Goal: Task Accomplishment & Management: Manage account settings

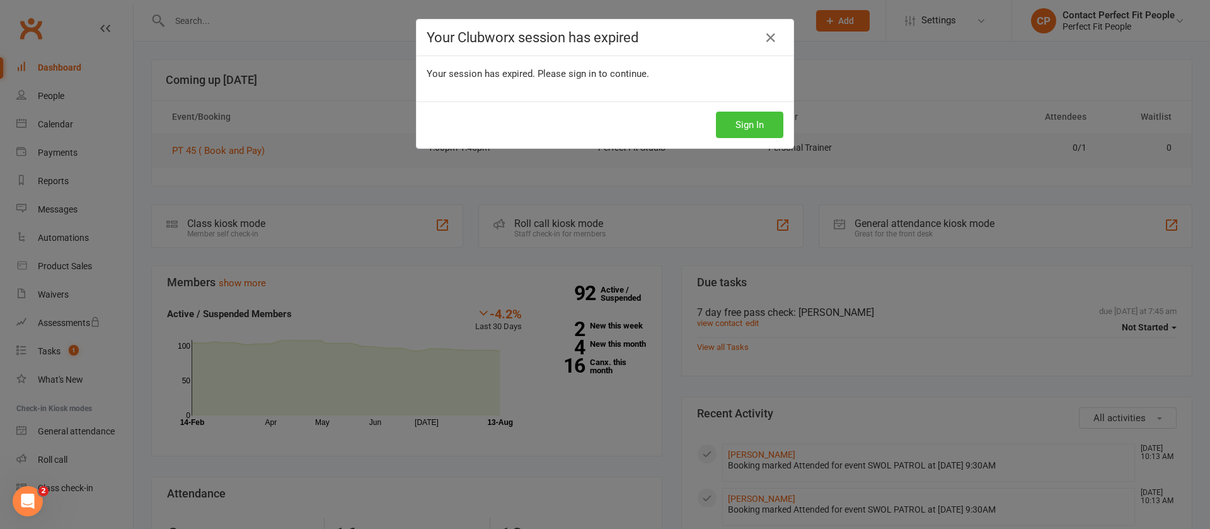
click at [743, 134] on button "Sign In" at bounding box center [749, 125] width 67 height 26
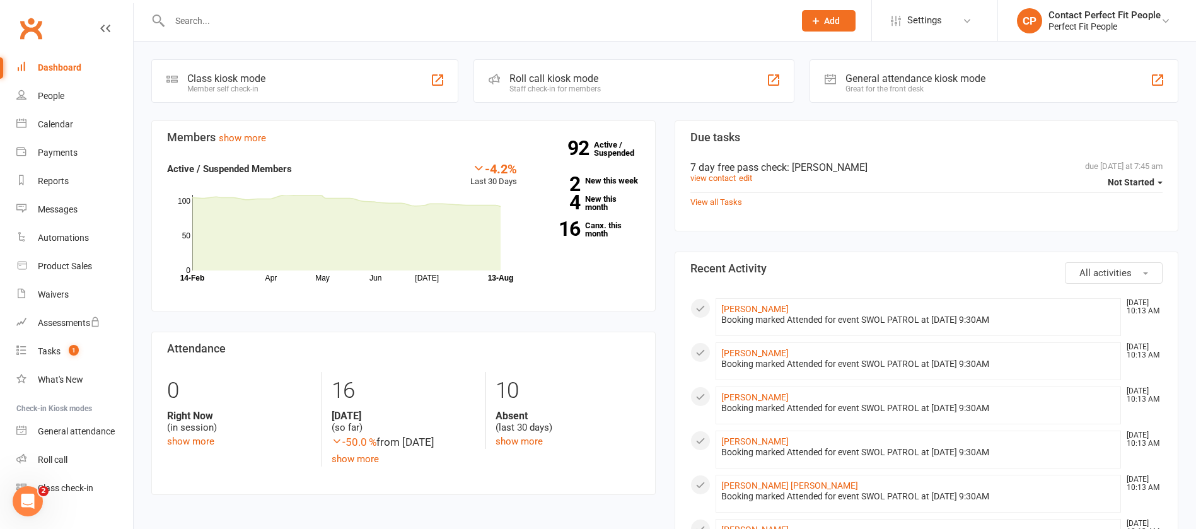
click at [289, 31] on div at bounding box center [468, 20] width 634 height 41
click at [285, 12] on input "text" at bounding box center [476, 21] width 620 height 18
paste input "Christine Barnabas"
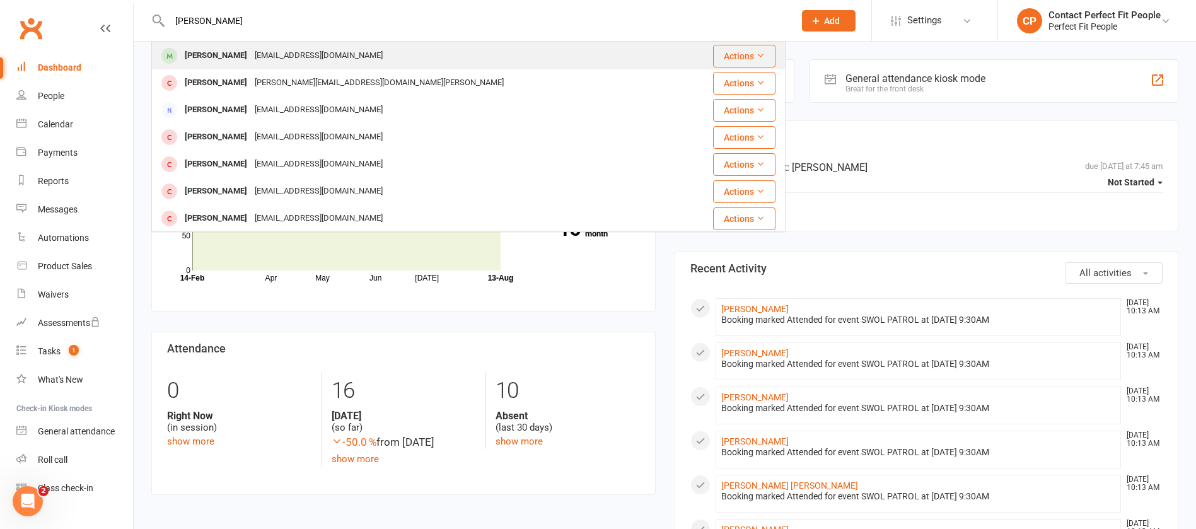
type input "Christine Barnabas"
click at [313, 58] on div "christinebarnabas@yahoo.com" at bounding box center [319, 56] width 136 height 18
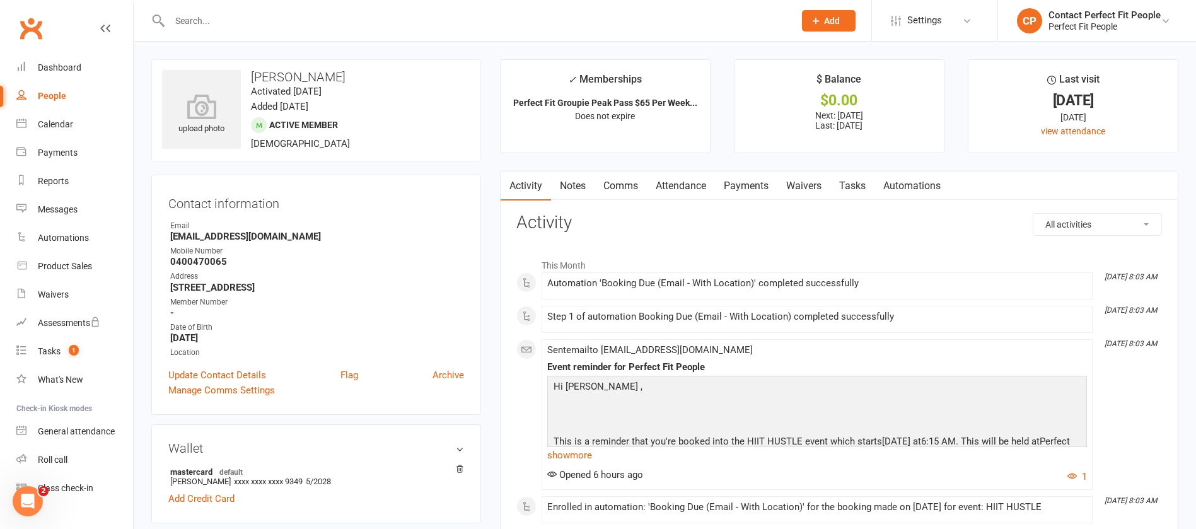
click at [637, 183] on link "Comms" at bounding box center [620, 185] width 52 height 29
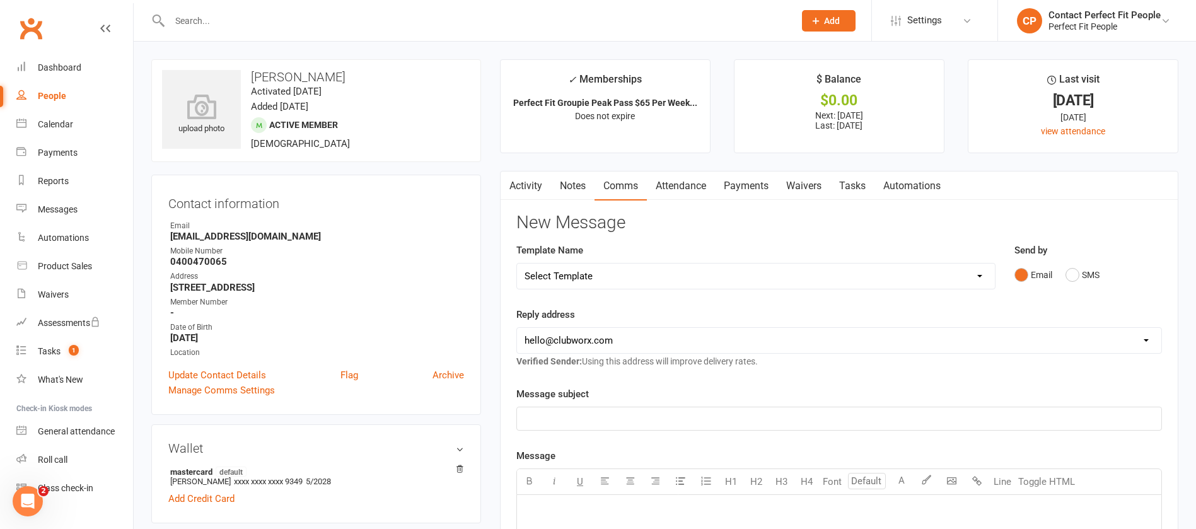
click at [601, 276] on select "Select Template [Email] 2023 TEEN WEEKLY PASS PERFECT FIT [Email] 2024: Teen HI…" at bounding box center [756, 275] width 478 height 25
select select "50"
click at [517, 263] on select "Select Template [Email] 2023 TEEN WEEKLY PASS PERFECT FIT [Email] 2024: Teen HI…" at bounding box center [756, 275] width 478 height 25
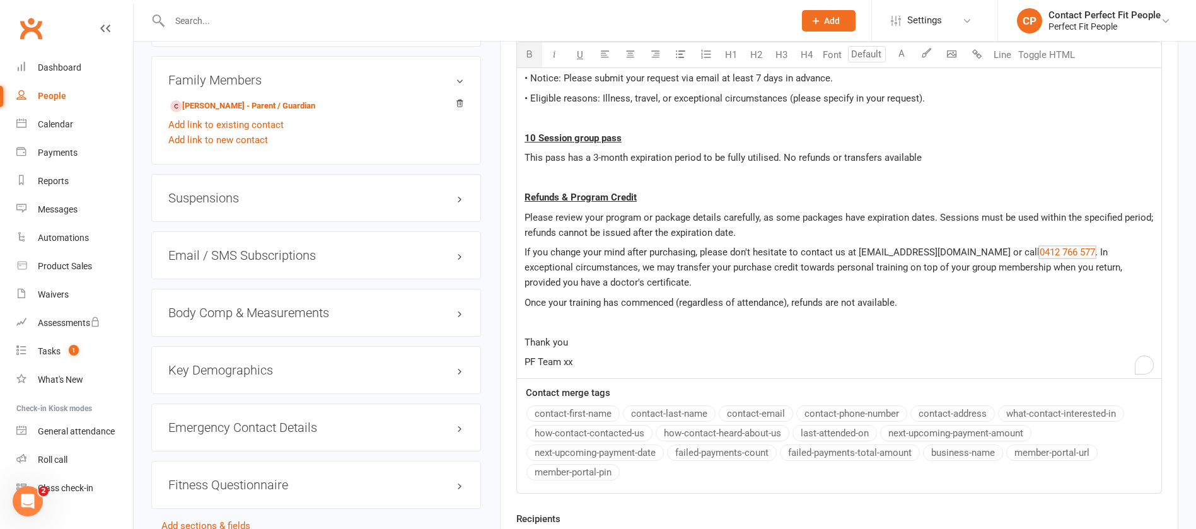
scroll to position [1155, 0]
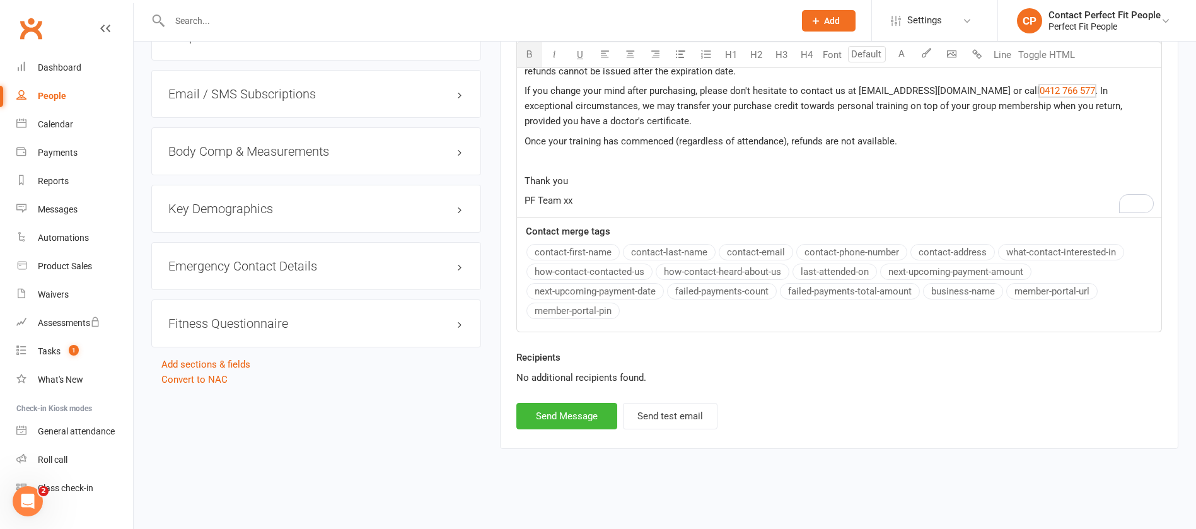
drag, startPoint x: 525, startPoint y: 291, endPoint x: 655, endPoint y: 211, distance: 152.2
copy div "Please see our updated Terms and Conditions: Personal Training Cancellation Pol…"
click at [308, 25] on input "text" at bounding box center [476, 21] width 620 height 18
paste input "Robert Smith"
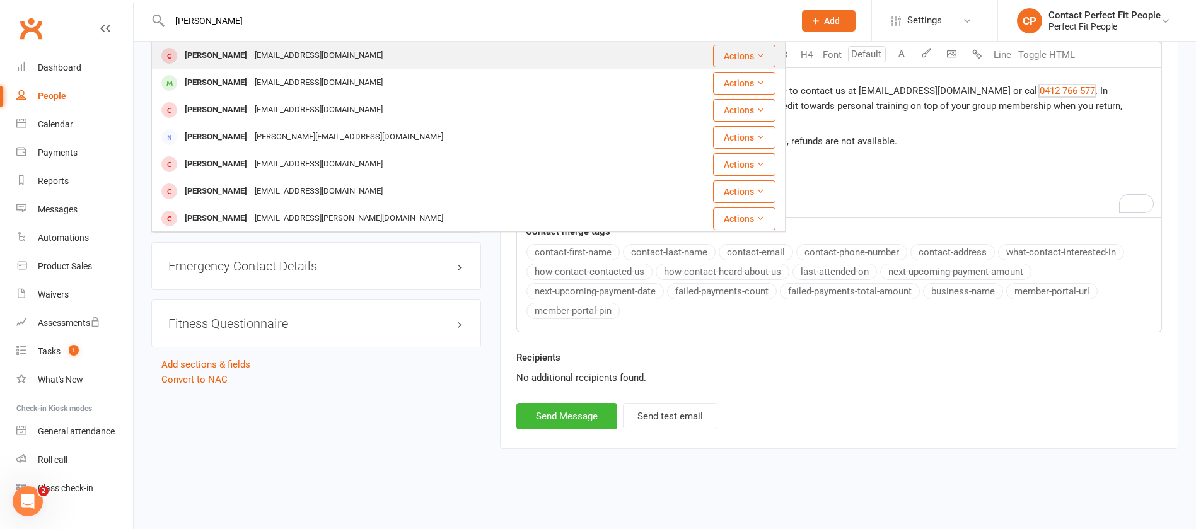
type input "Robert Smith"
click at [224, 52] on div "Robert Smith" at bounding box center [216, 56] width 70 height 18
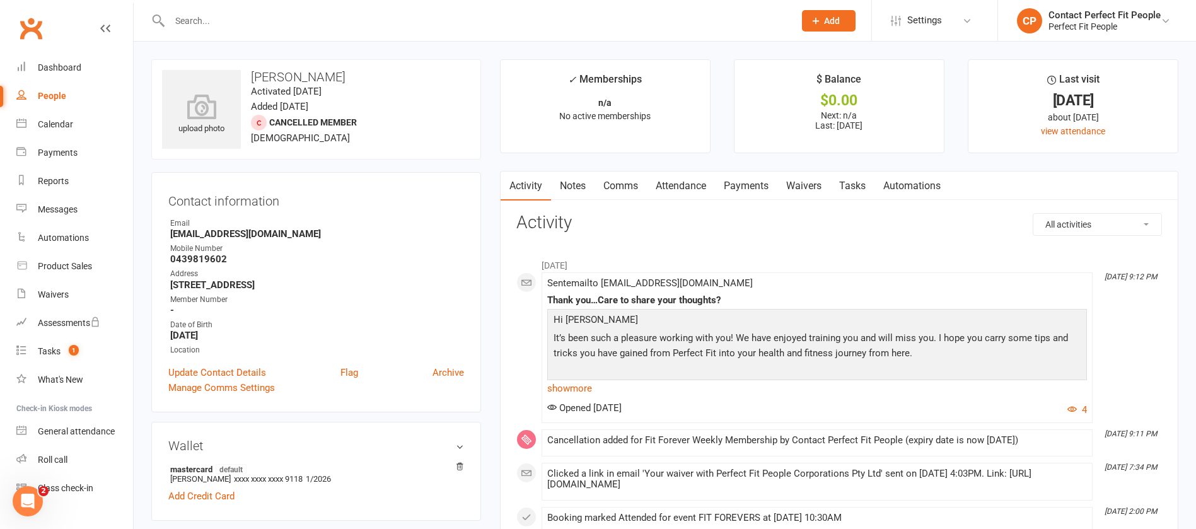
click at [335, 10] on div at bounding box center [468, 20] width 634 height 41
click at [318, 24] on input "text" at bounding box center [476, 21] width 620 height 18
paste input "Julia Smith"
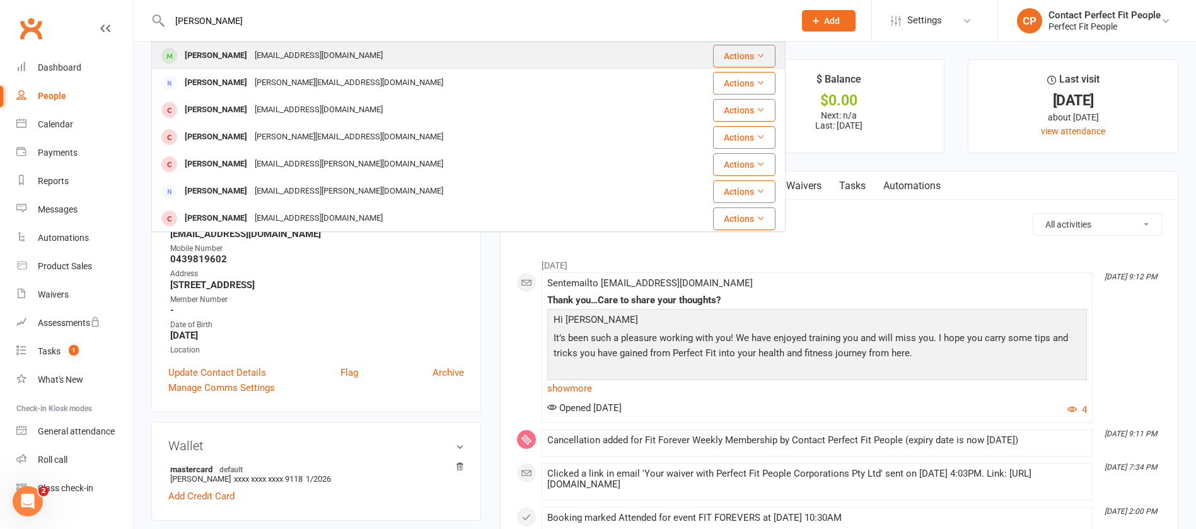
type input "Julia Smith"
click at [215, 57] on div "Julia Smith" at bounding box center [216, 56] width 70 height 18
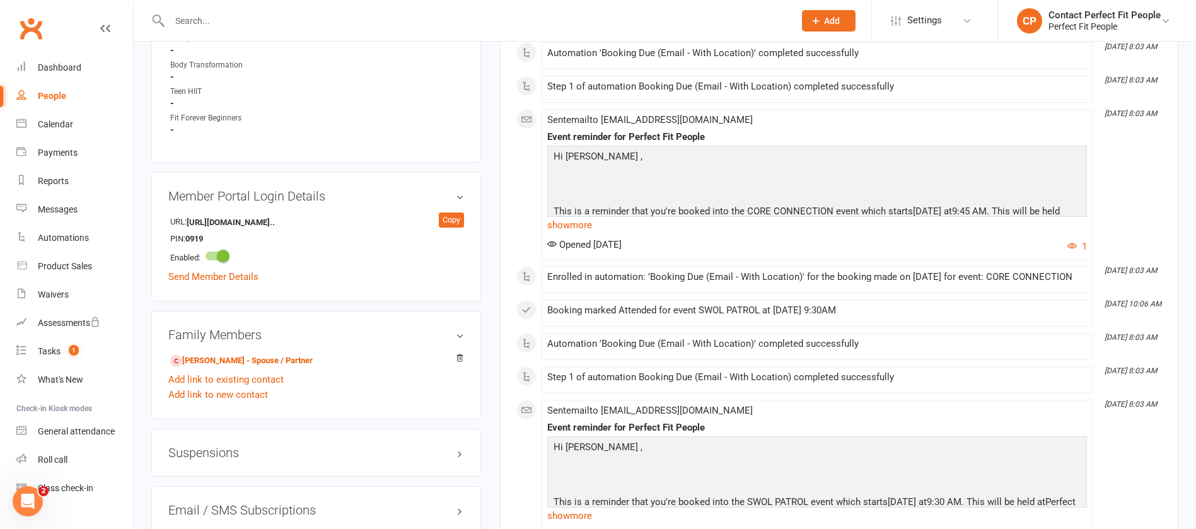
scroll to position [756, 0]
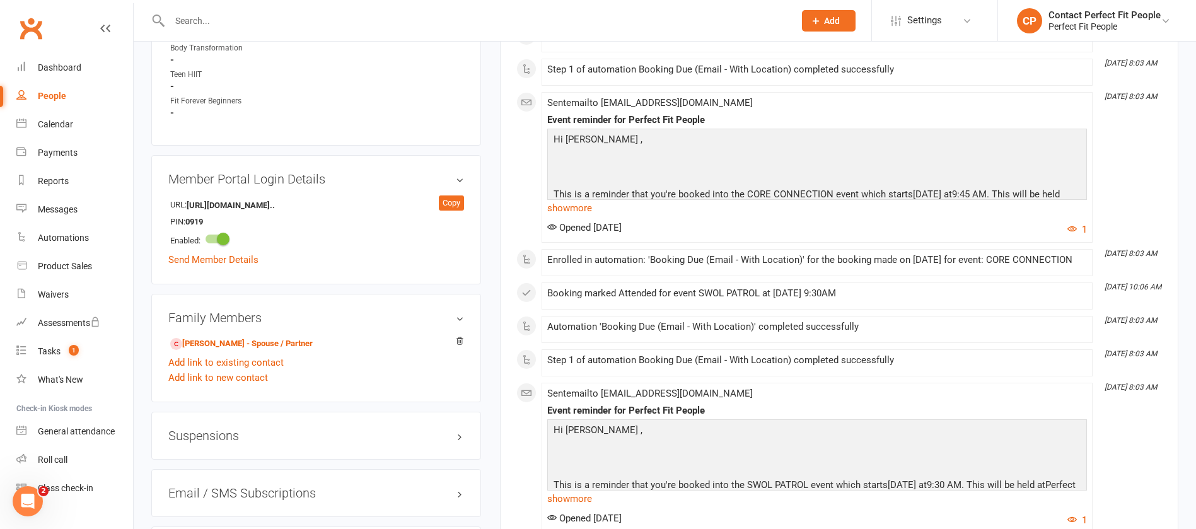
click at [215, 434] on h3 "Suspensions" at bounding box center [316, 436] width 296 height 14
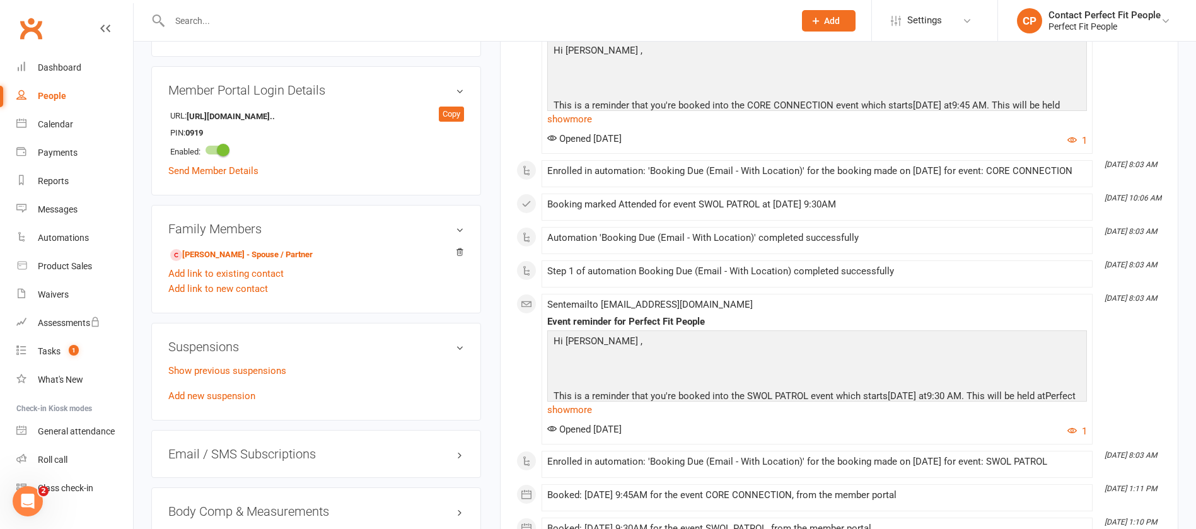
scroll to position [946, 0]
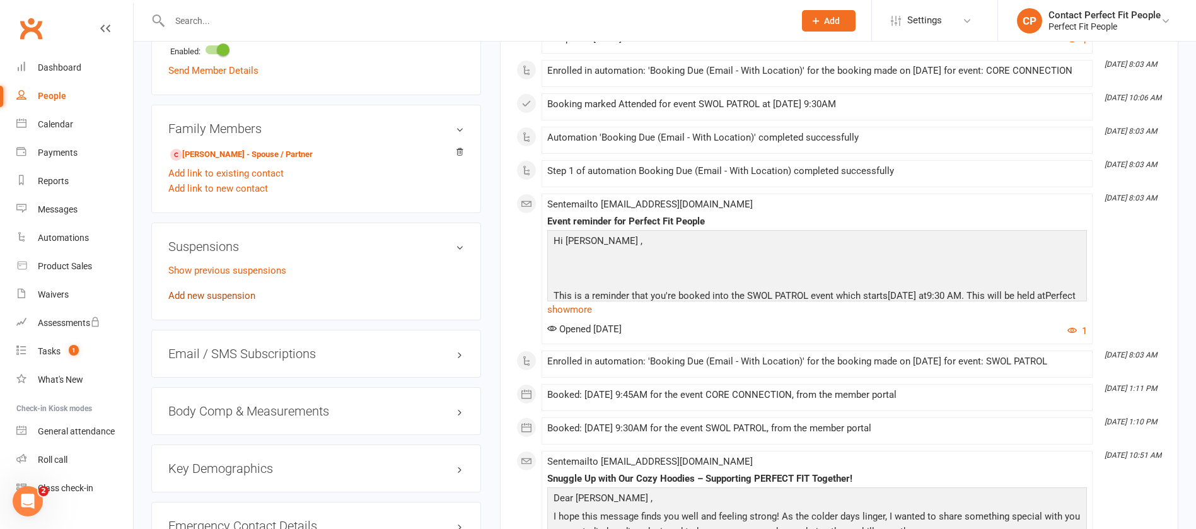
click at [190, 299] on link "Add new suspension" at bounding box center [211, 295] width 87 height 11
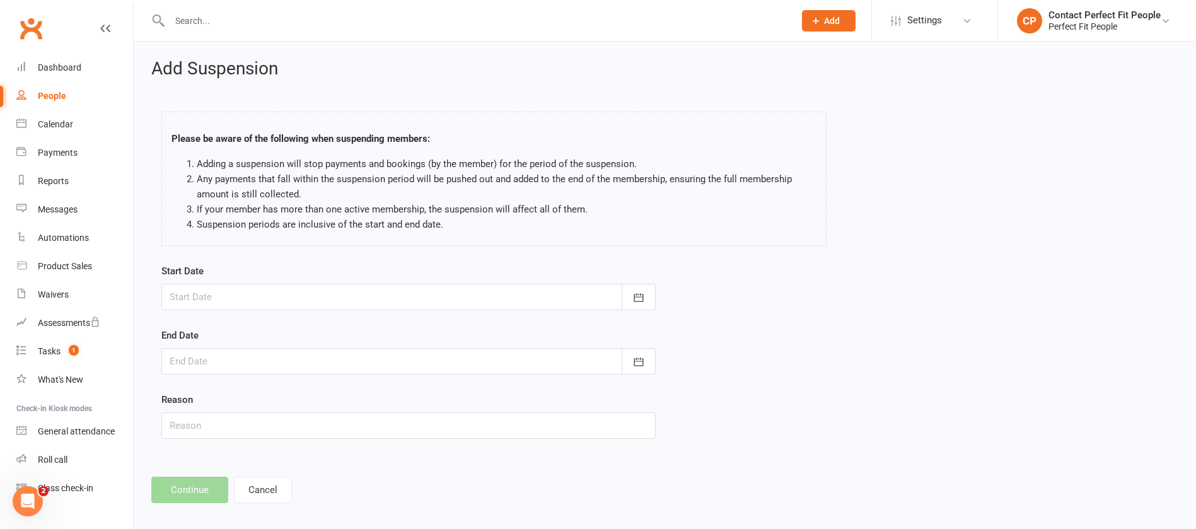
click at [221, 308] on div at bounding box center [408, 297] width 494 height 26
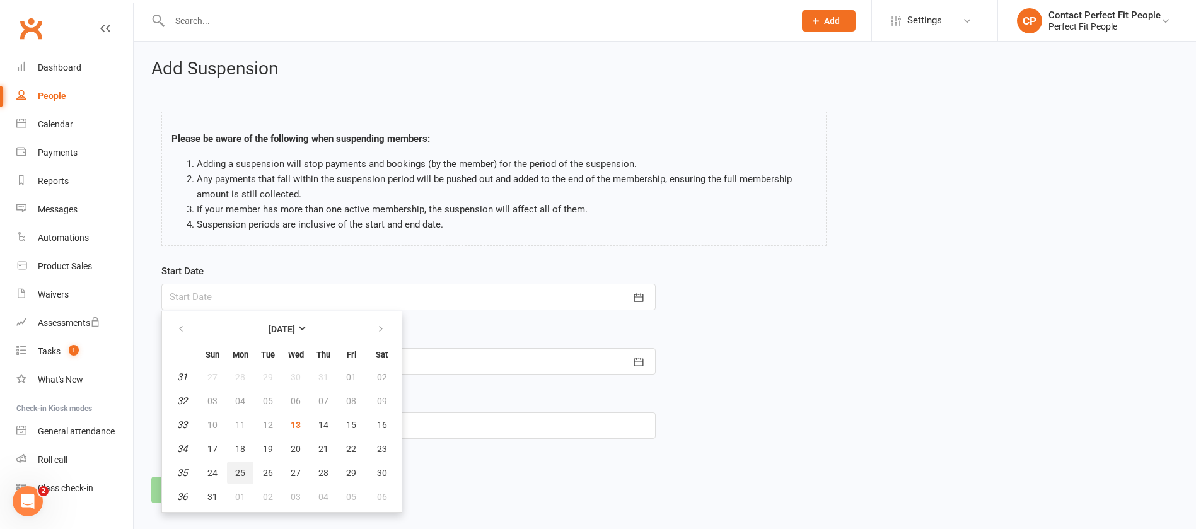
click at [233, 472] on button "25" at bounding box center [240, 472] width 26 height 23
type input "25 Aug 2025"
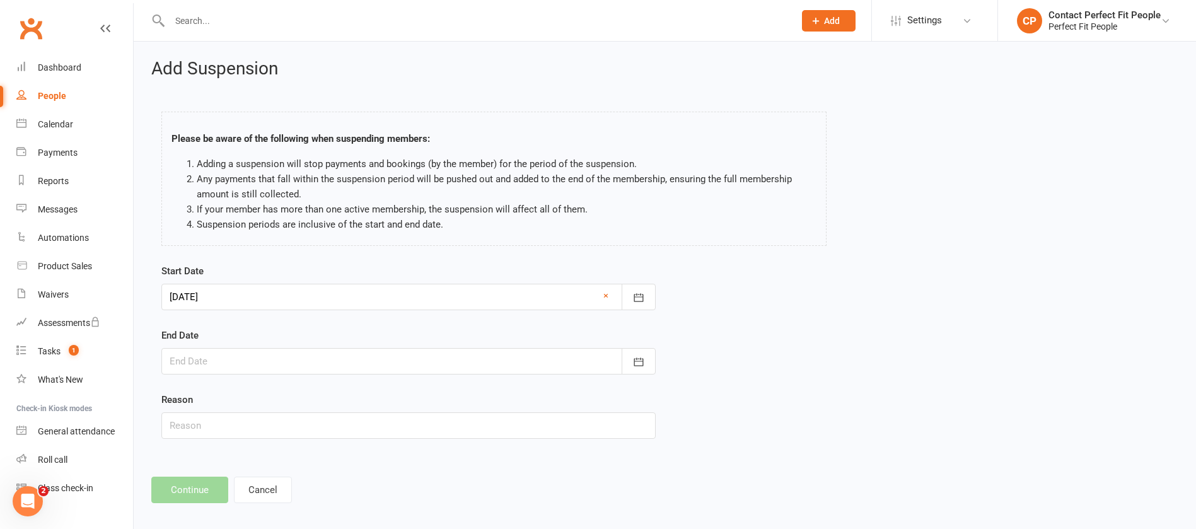
click at [216, 380] on form "Start Date 25 Aug 2025 August 2025 Sun Mon Tue Wed Thu Fri Sat 31 27 28 29 30 3…" at bounding box center [408, 350] width 494 height 175
click at [217, 362] on div at bounding box center [408, 361] width 494 height 26
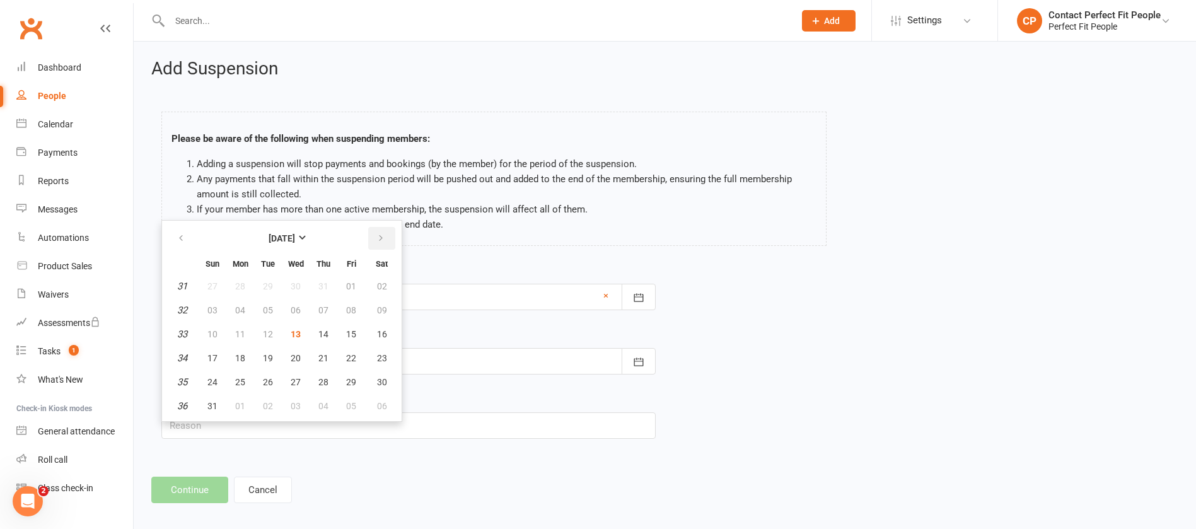
click at [379, 238] on icon "button" at bounding box center [380, 238] width 9 height 10
click at [216, 311] on span "07" at bounding box center [212, 310] width 10 height 10
type input "07 Sep 2025"
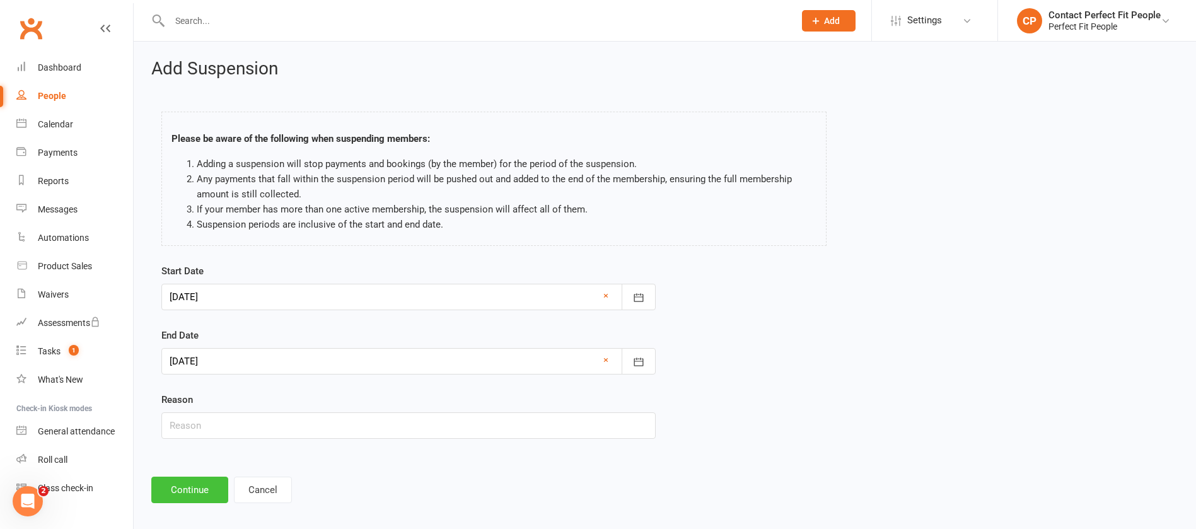
click at [197, 491] on button "Continue" at bounding box center [189, 490] width 77 height 26
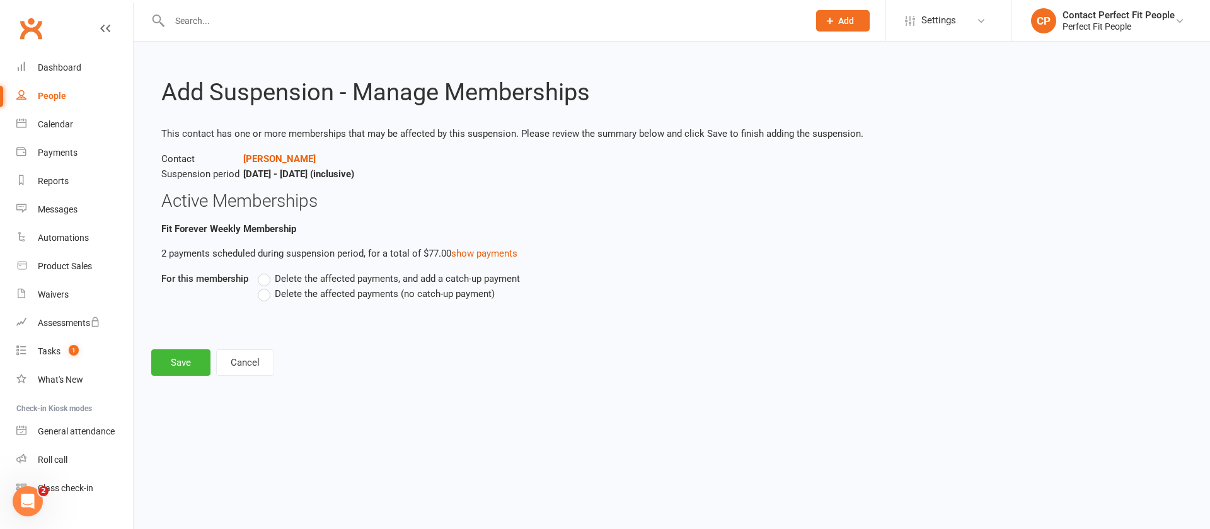
click at [320, 293] on span "Delete the affected payments (no catch-up payment)" at bounding box center [385, 292] width 220 height 13
click at [266, 286] on input "Delete the affected payments (no catch-up payment)" at bounding box center [262, 286] width 8 height 0
click at [199, 369] on button "Save" at bounding box center [180, 362] width 59 height 26
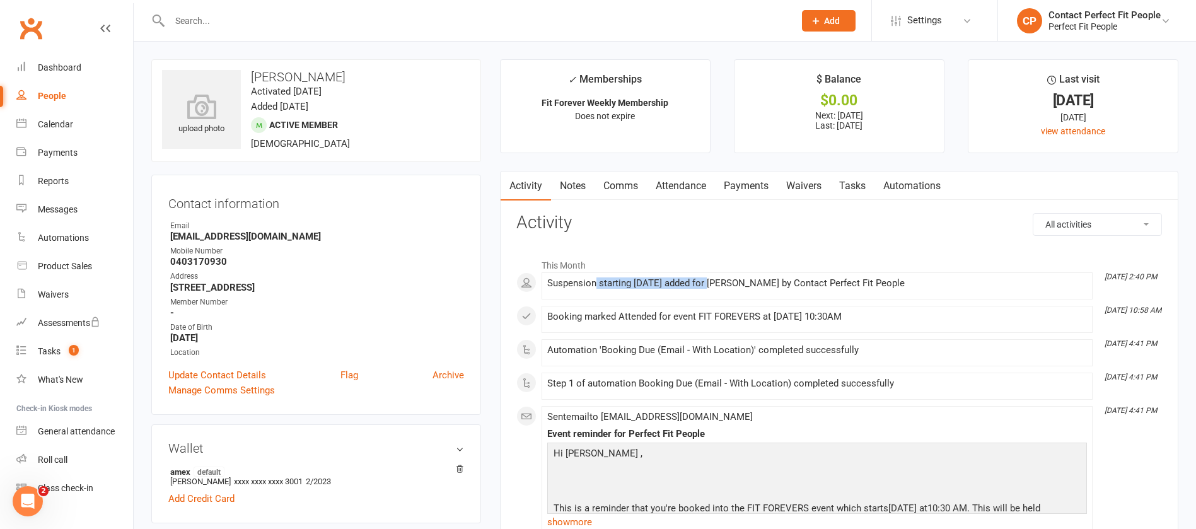
drag, startPoint x: 597, startPoint y: 283, endPoint x: 715, endPoint y: 286, distance: 117.9
click at [715, 286] on div "Suspension starting 25 Aug 2025 added for Julia Smith by Contact Perfect Fit Pe…" at bounding box center [817, 283] width 540 height 11
copy div "starting 25 Aug 2025 added"
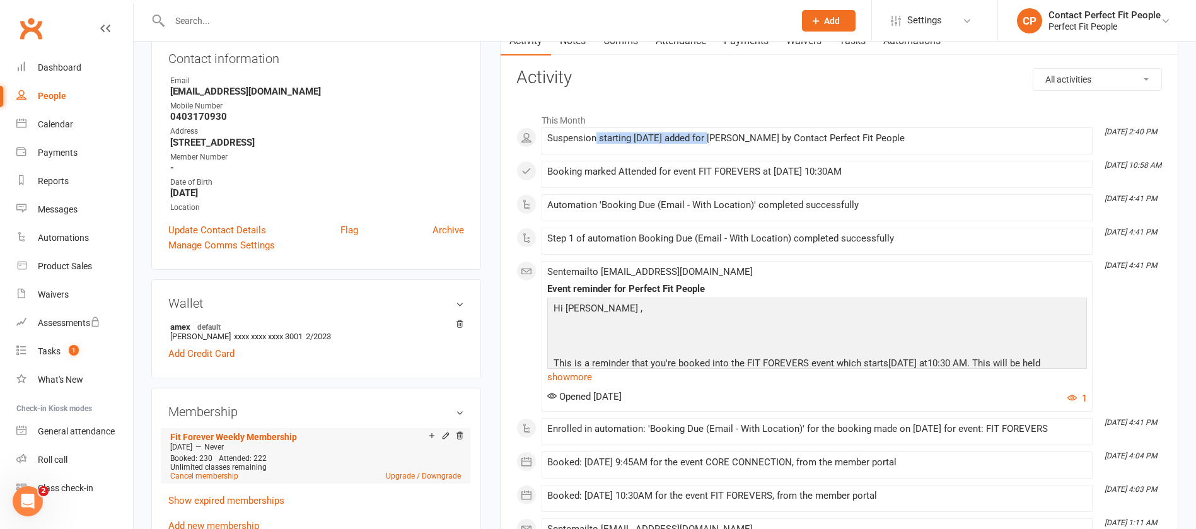
scroll to position [189, 0]
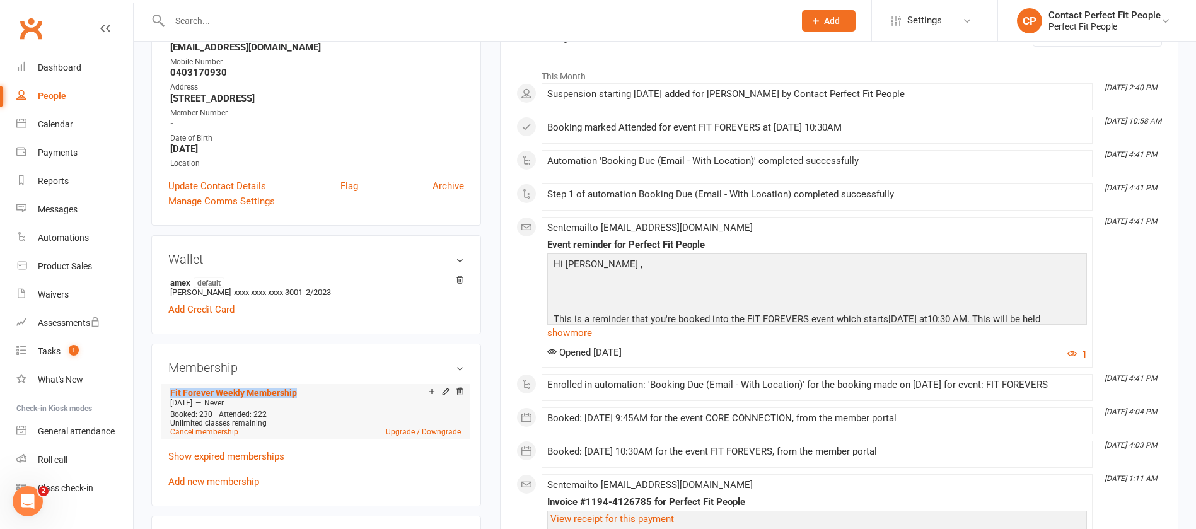
drag, startPoint x: 165, startPoint y: 391, endPoint x: 303, endPoint y: 395, distance: 138.7
click at [303, 395] on div "Membership Fit Forever Weekly Membership Jan 23 2023 — Never Booked: 230 Attend…" at bounding box center [316, 425] width 330 height 163
copy link "Fit Forever Weekly Membership"
click at [286, 12] on input "text" at bounding box center [476, 21] width 620 height 18
paste input "Bruce McLean"
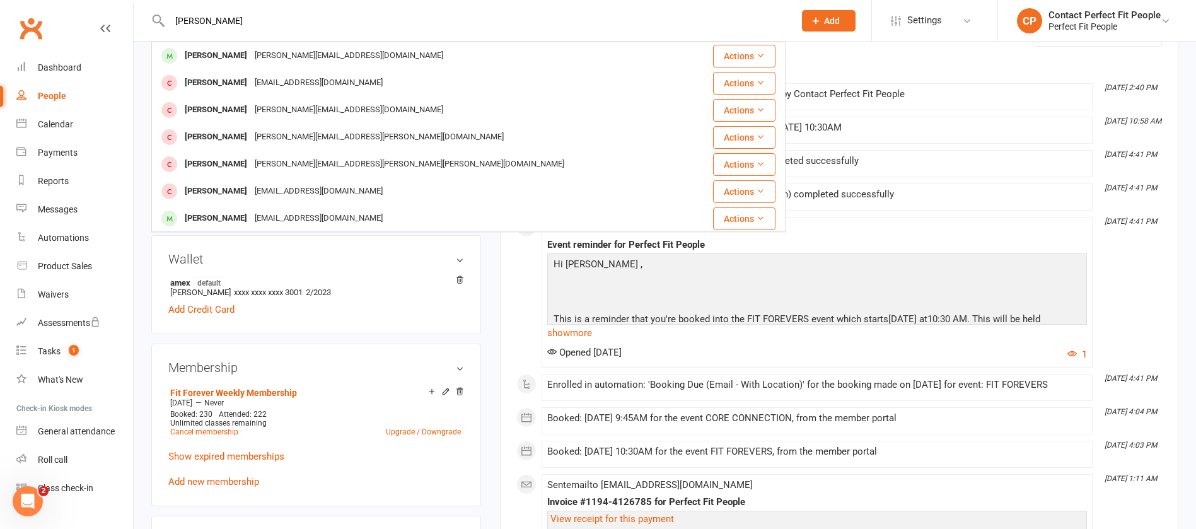
type input "Bruce McLean"
click at [217, 53] on div "Bruce McLean" at bounding box center [216, 56] width 70 height 18
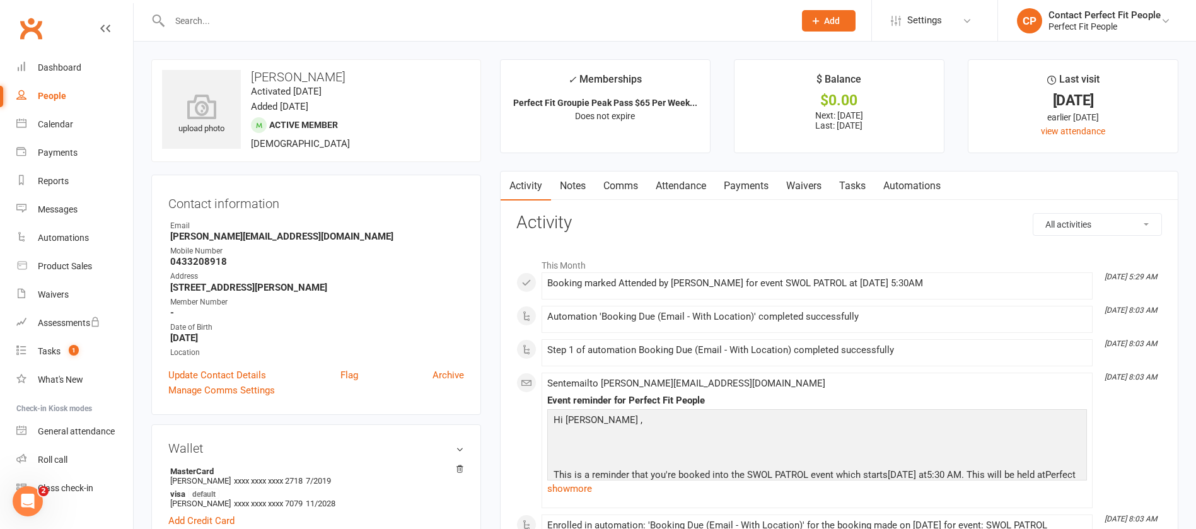
click at [590, 186] on link "Notes" at bounding box center [572, 185] width 43 height 29
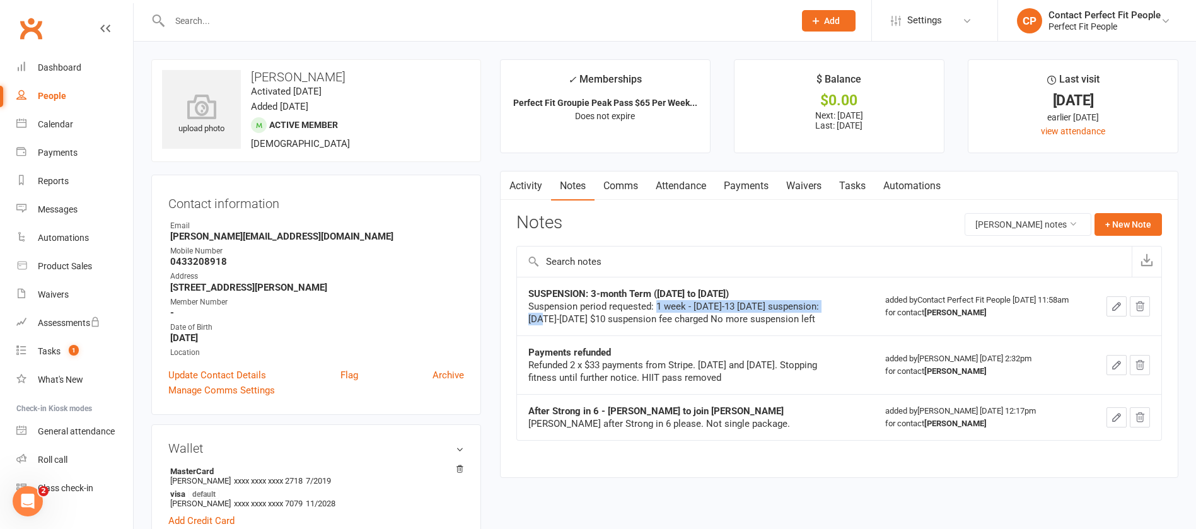
drag, startPoint x: 657, startPoint y: 305, endPoint x: 830, endPoint y: 301, distance: 173.4
click at [830, 301] on div "Suspension period requested: 1 week - 6-13 July 2nd suspension: 20-26 July $10 …" at bounding box center [685, 312] width 315 height 25
copy div "1 week - 6-13 July 2nd suspension: 20-26"
click at [625, 187] on link "Comms" at bounding box center [620, 185] width 52 height 29
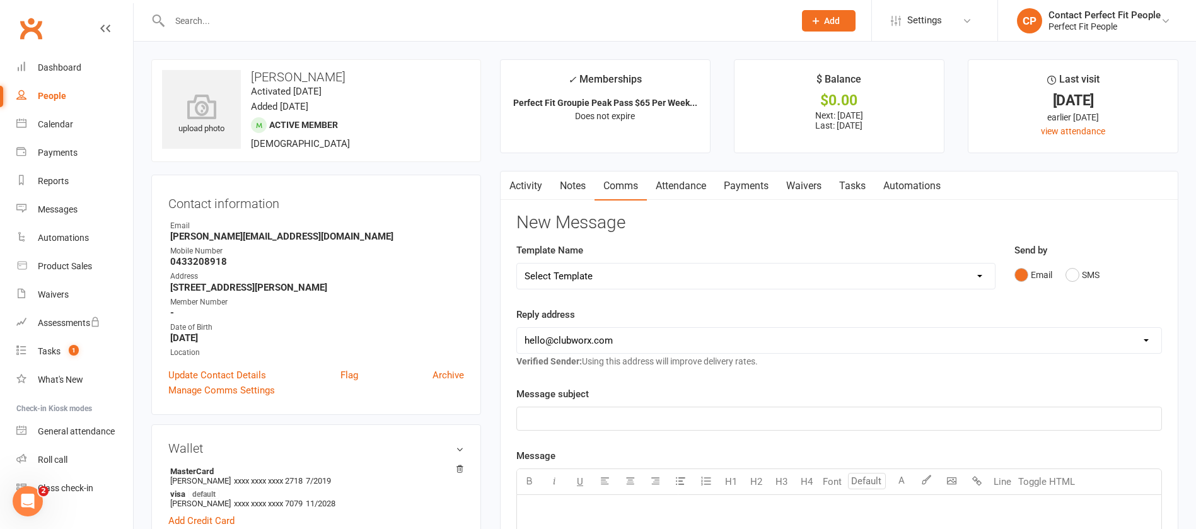
click at [744, 279] on select "Select Template [Email] 2023 TEEN WEEKLY PASS PERFECT FIT [Email] 2024: Teen HI…" at bounding box center [756, 275] width 478 height 25
select select "50"
click at [517, 263] on select "Select Template [Email] 2023 TEEN WEEKLY PASS PERFECT FIT [Email] 2024: Teen HI…" at bounding box center [756, 275] width 478 height 25
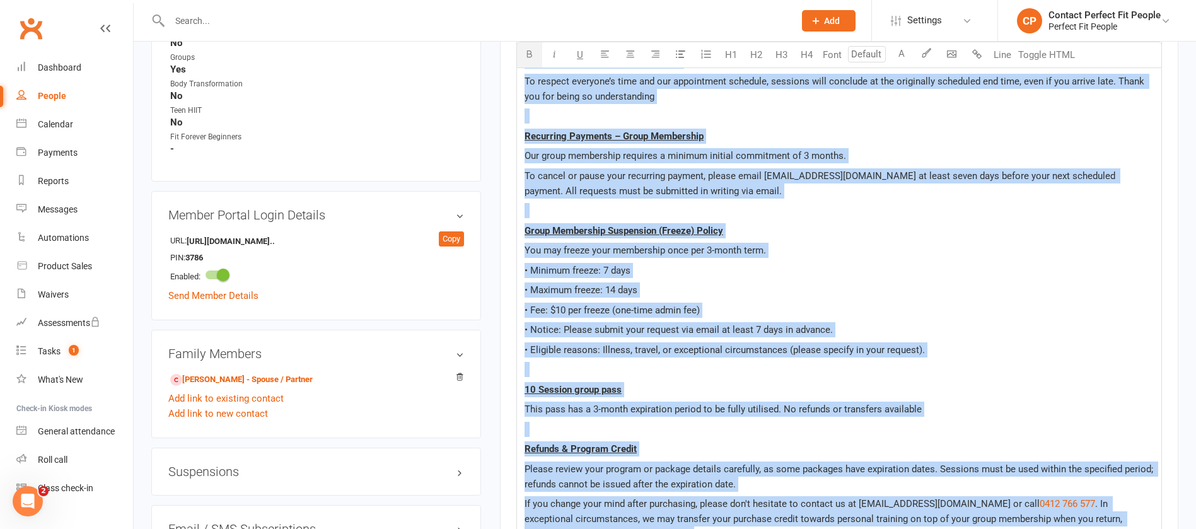
scroll to position [883, 0]
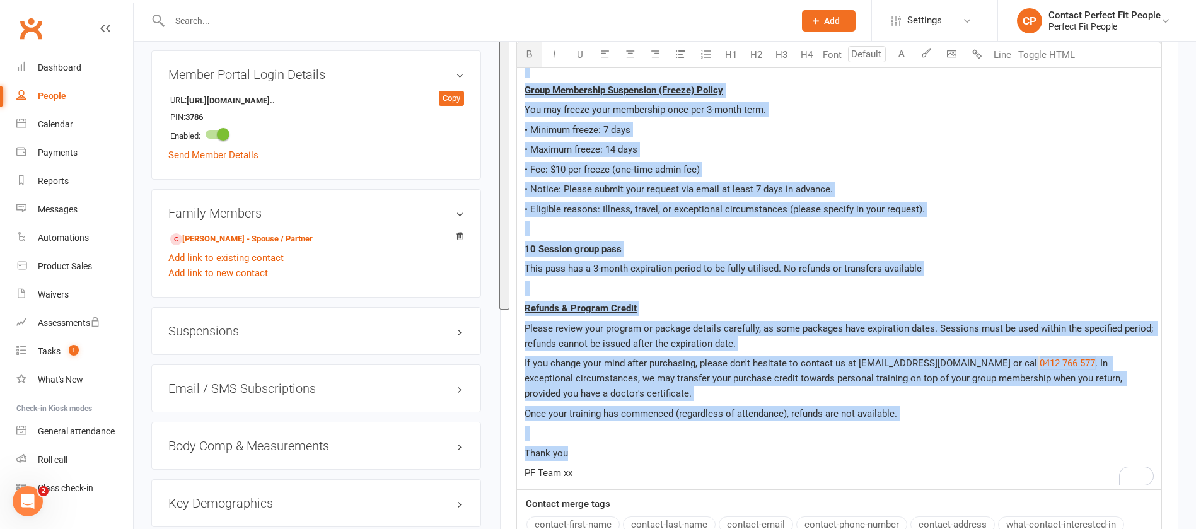
drag, startPoint x: 526, startPoint y: 104, endPoint x: 660, endPoint y: 469, distance: 388.7
click at [660, 469] on div "Hi ﻿ {contact-first-name} , Please understand we require 48 hours notice for pa…" at bounding box center [839, 50] width 644 height 877
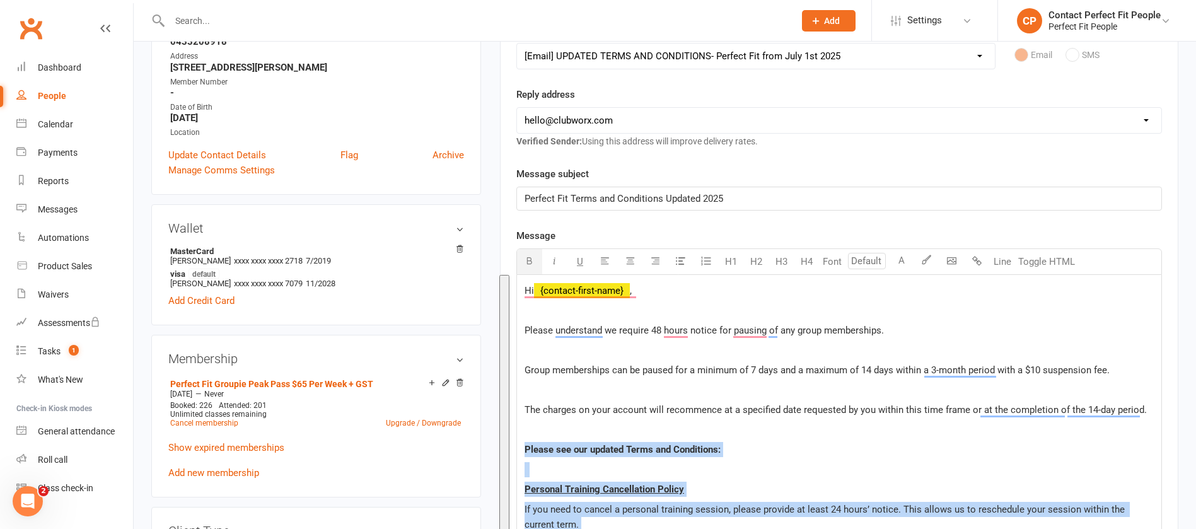
scroll to position [0, 0]
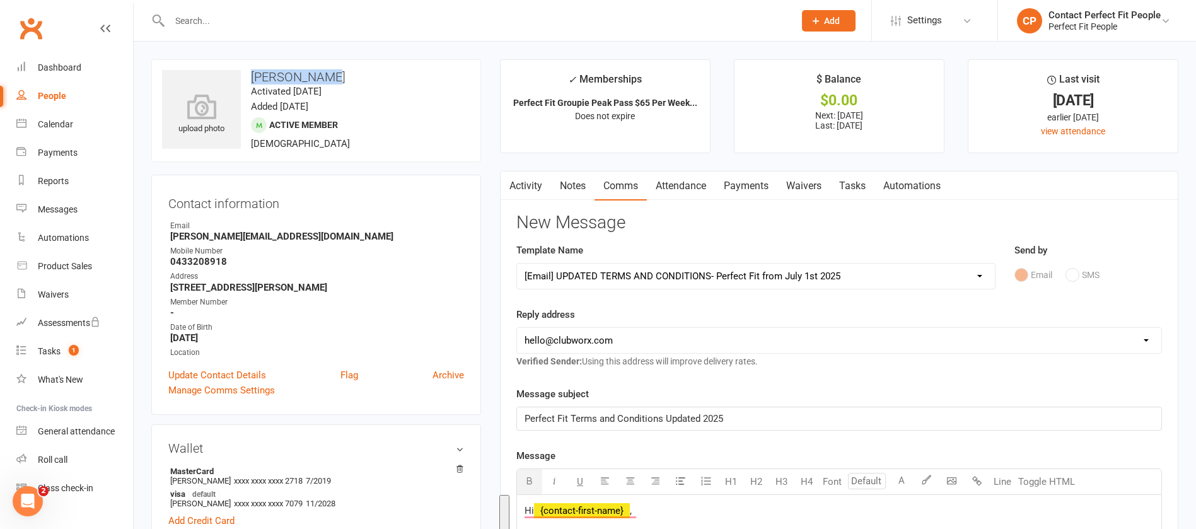
drag, startPoint x: 248, startPoint y: 69, endPoint x: 347, endPoint y: 74, distance: 99.7
click at [347, 74] on div "upload photo Bruce McLean Activated 12 September, 2017 Added 2 December, 2016 A…" at bounding box center [316, 110] width 330 height 103
copy h3 "Bruce McLean"
click at [70, 155] on div "Payments" at bounding box center [58, 153] width 40 height 10
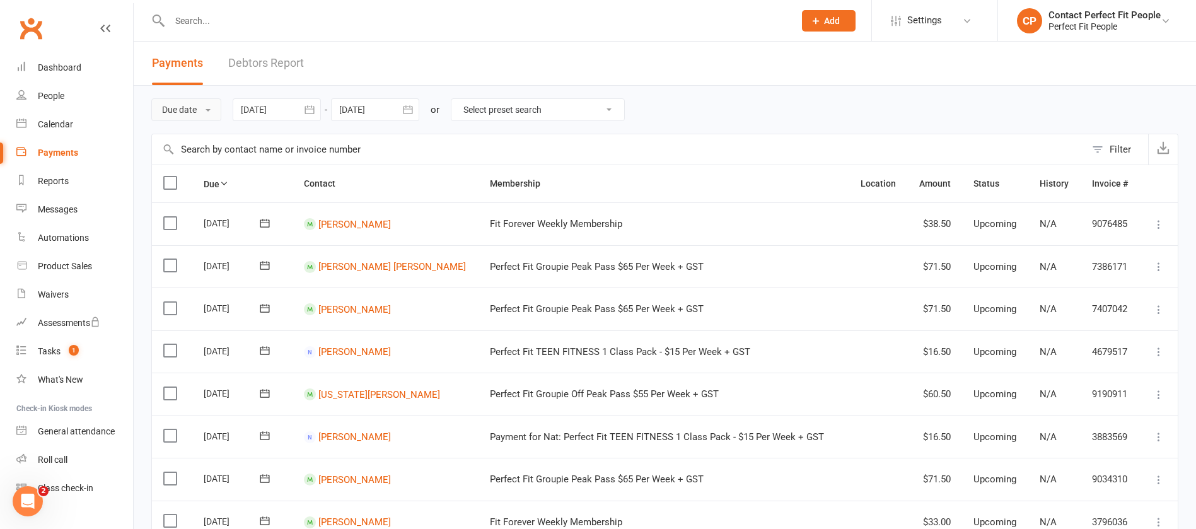
click at [211, 119] on button "Due date" at bounding box center [186, 109] width 70 height 23
click at [1108, 155] on button "Filter" at bounding box center [1116, 149] width 62 height 30
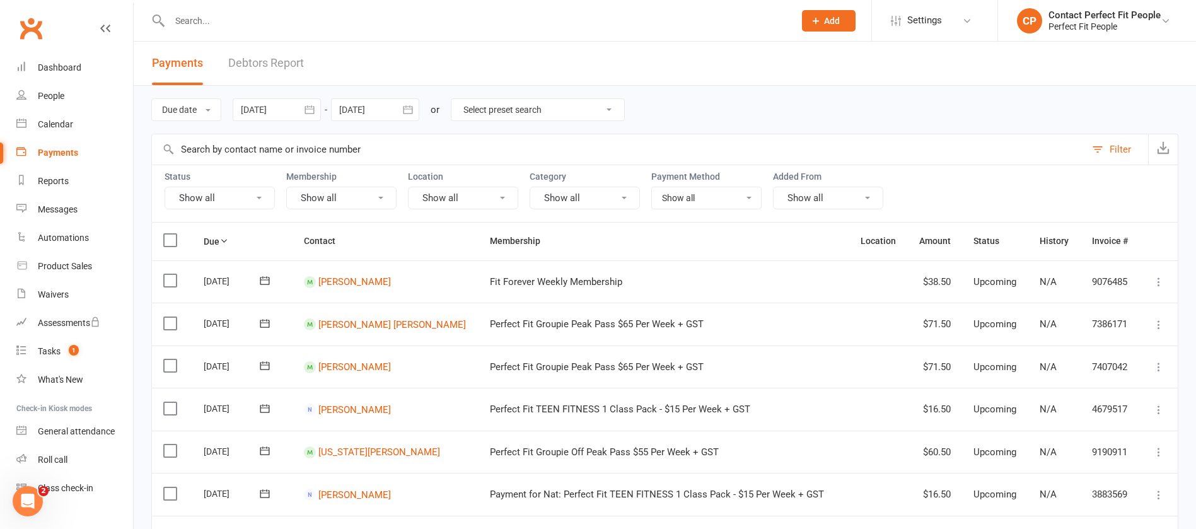
click at [269, 208] on button "Show all" at bounding box center [220, 198] width 110 height 23
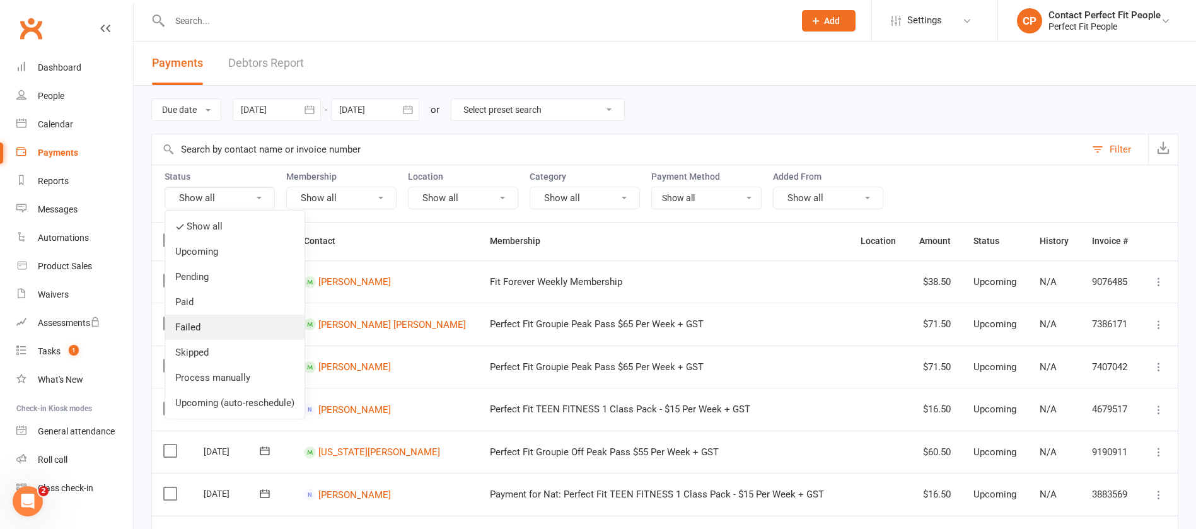
click at [219, 319] on link "Failed" at bounding box center [234, 327] width 139 height 25
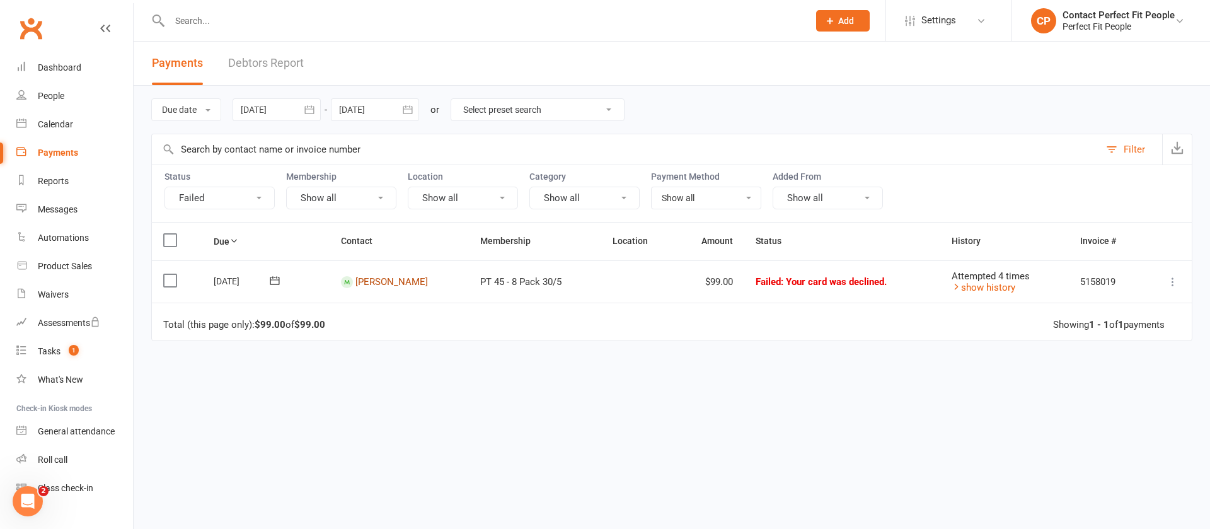
click at [359, 283] on link "Amelia Buchanan" at bounding box center [392, 281] width 72 height 11
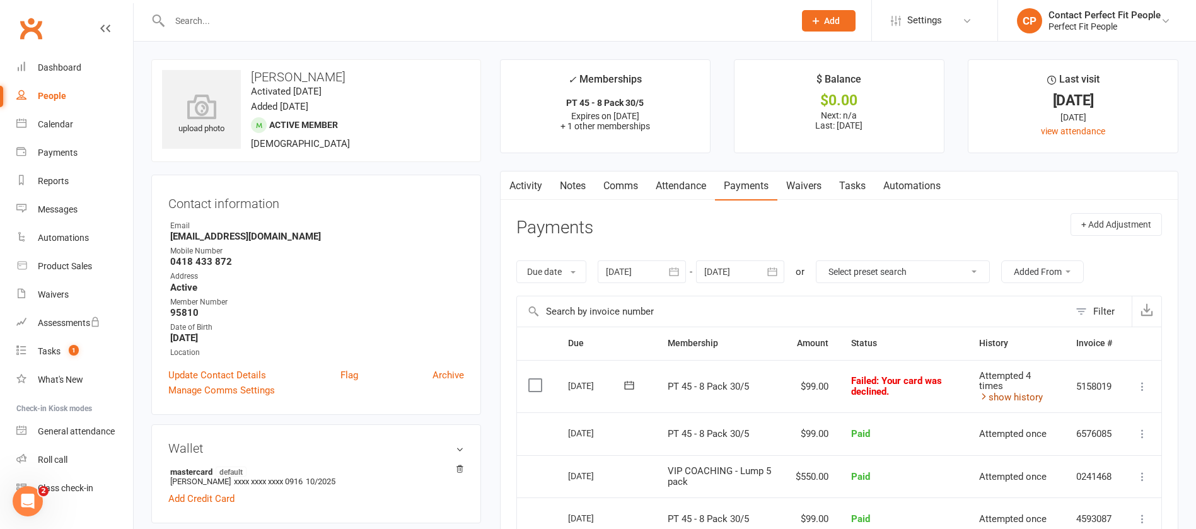
click at [994, 400] on link "show history" at bounding box center [1011, 396] width 64 height 11
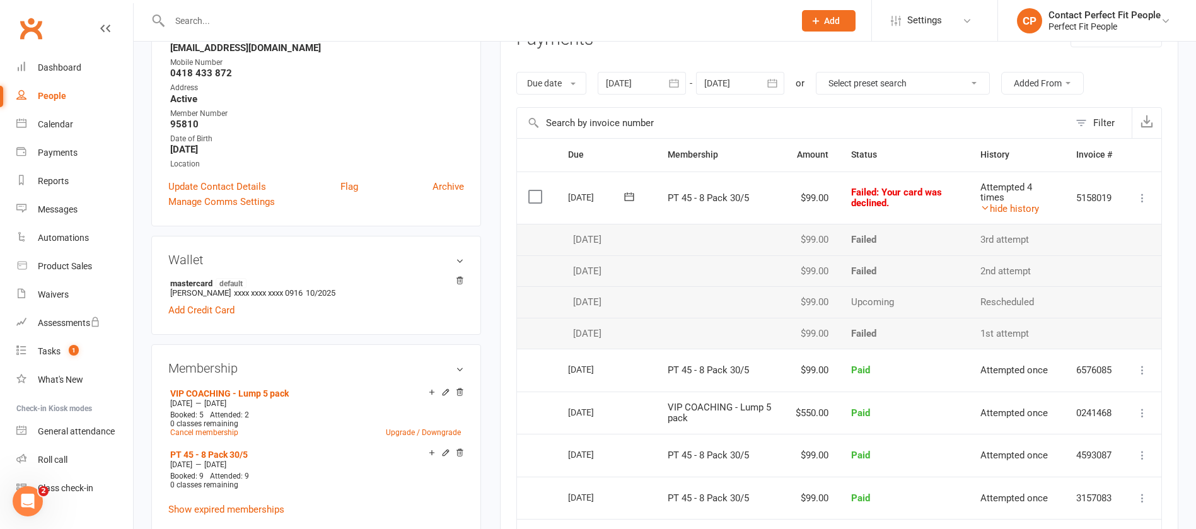
scroll to position [189, 0]
click at [630, 195] on icon at bounding box center [629, 196] width 13 height 13
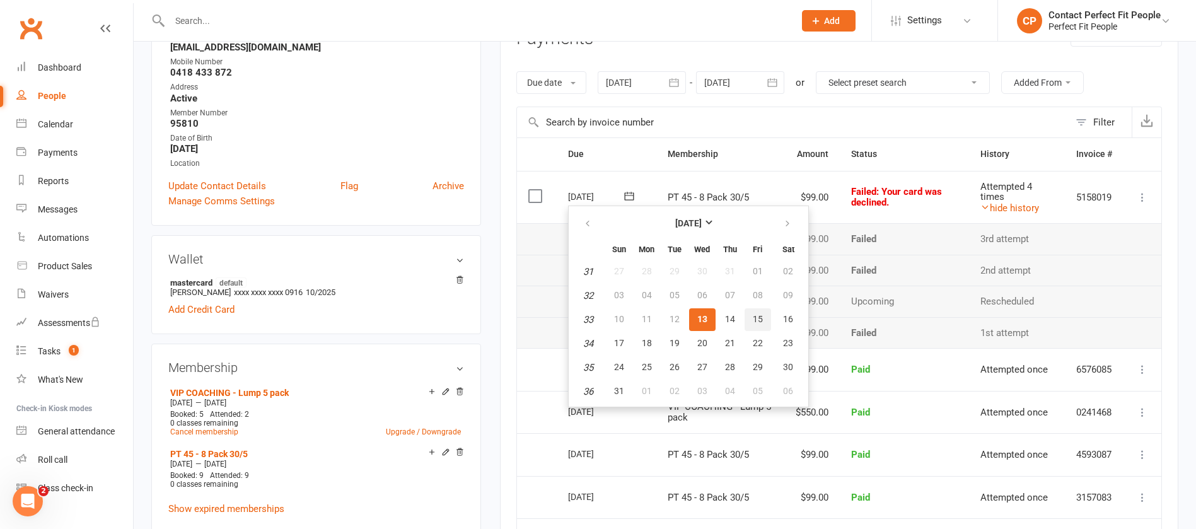
click at [753, 315] on span "15" at bounding box center [758, 319] width 10 height 10
